Goal: Transaction & Acquisition: Purchase product/service

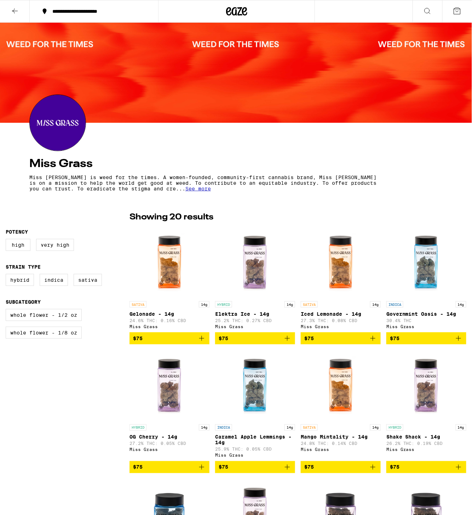
click at [226, 12] on icon at bounding box center [228, 11] width 5 height 8
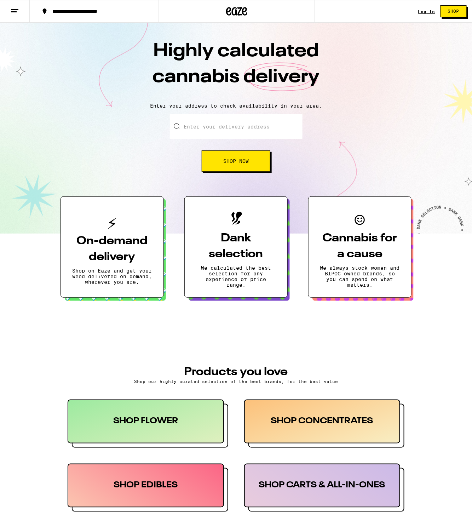
click at [428, 12] on div "Log In" at bounding box center [427, 11] width 17 height 5
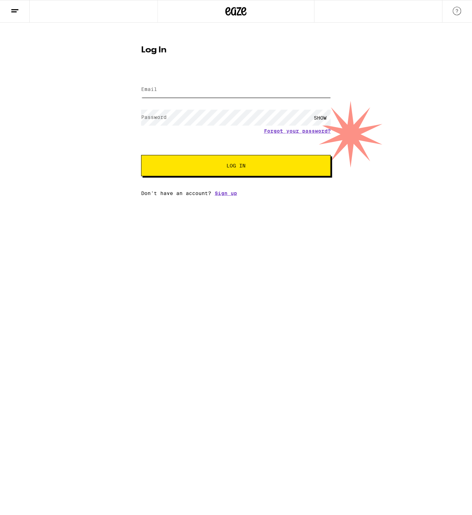
type input "[EMAIL_ADDRESS][DOMAIN_NAME]"
click at [183, 132] on div "Forgot your password?" at bounding box center [236, 131] width 190 height 6
click at [203, 173] on button "Log In" at bounding box center [236, 165] width 190 height 21
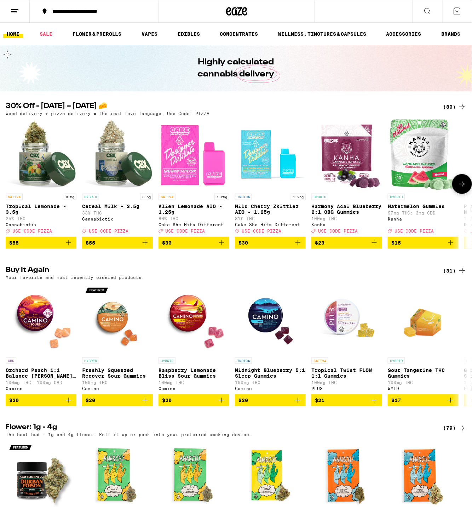
click at [465, 188] on icon at bounding box center [462, 184] width 8 height 8
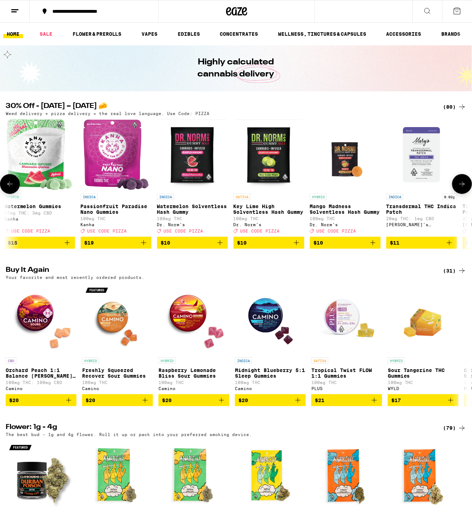
click at [465, 188] on icon at bounding box center [462, 184] width 8 height 8
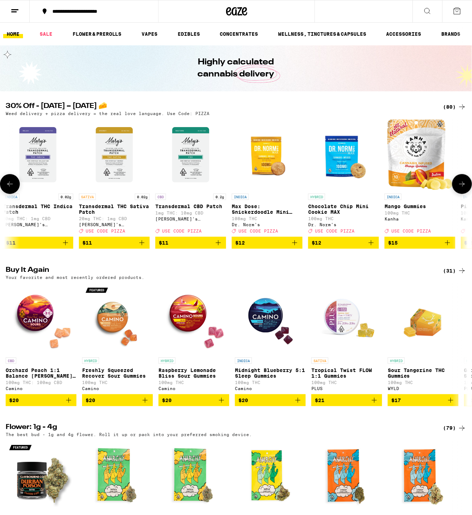
click at [465, 188] on icon at bounding box center [462, 184] width 8 height 8
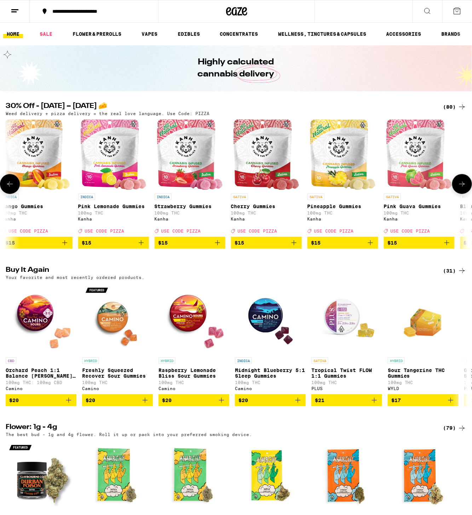
click at [465, 188] on icon at bounding box center [462, 184] width 8 height 8
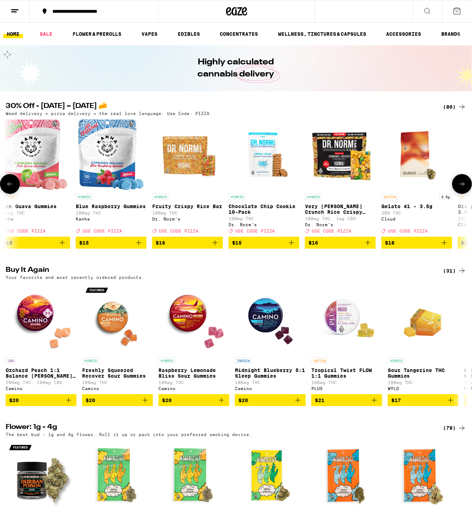
click at [466, 188] on icon at bounding box center [462, 184] width 8 height 8
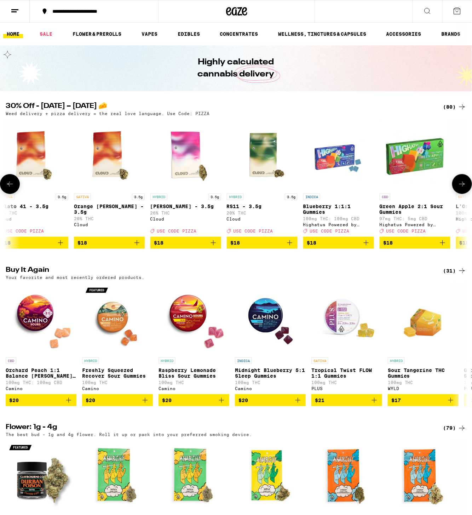
click at [466, 188] on icon at bounding box center [462, 184] width 8 height 8
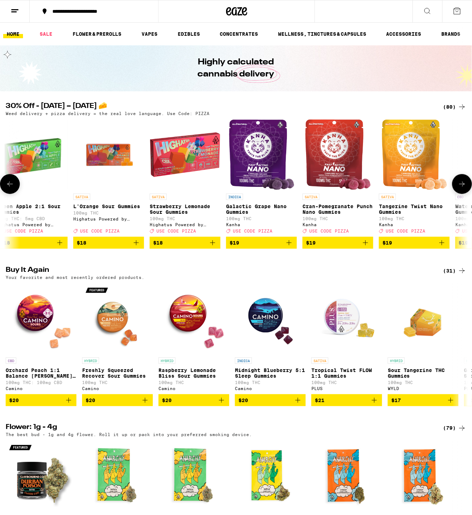
click at [466, 188] on icon at bounding box center [462, 184] width 8 height 8
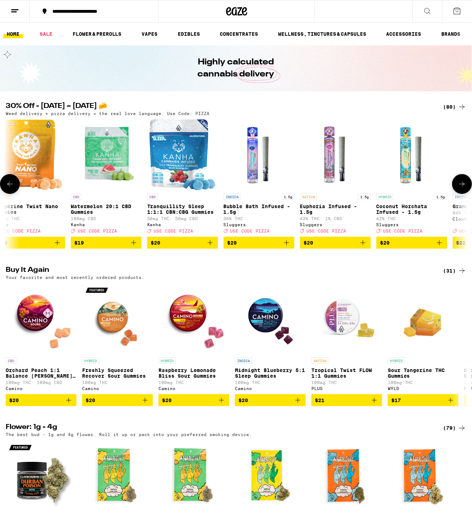
click at [466, 188] on icon at bounding box center [462, 184] width 8 height 8
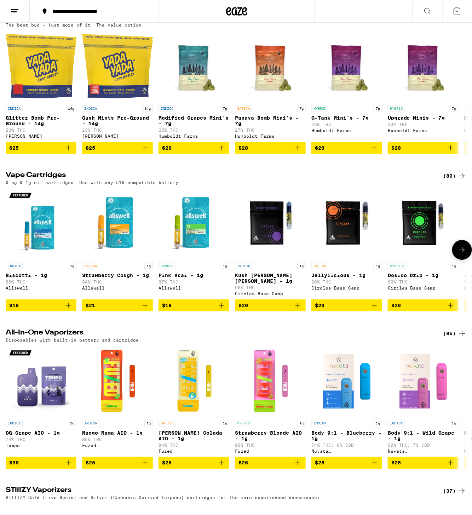
scroll to position [650, 0]
